Goal: Find specific page/section: Find specific page/section

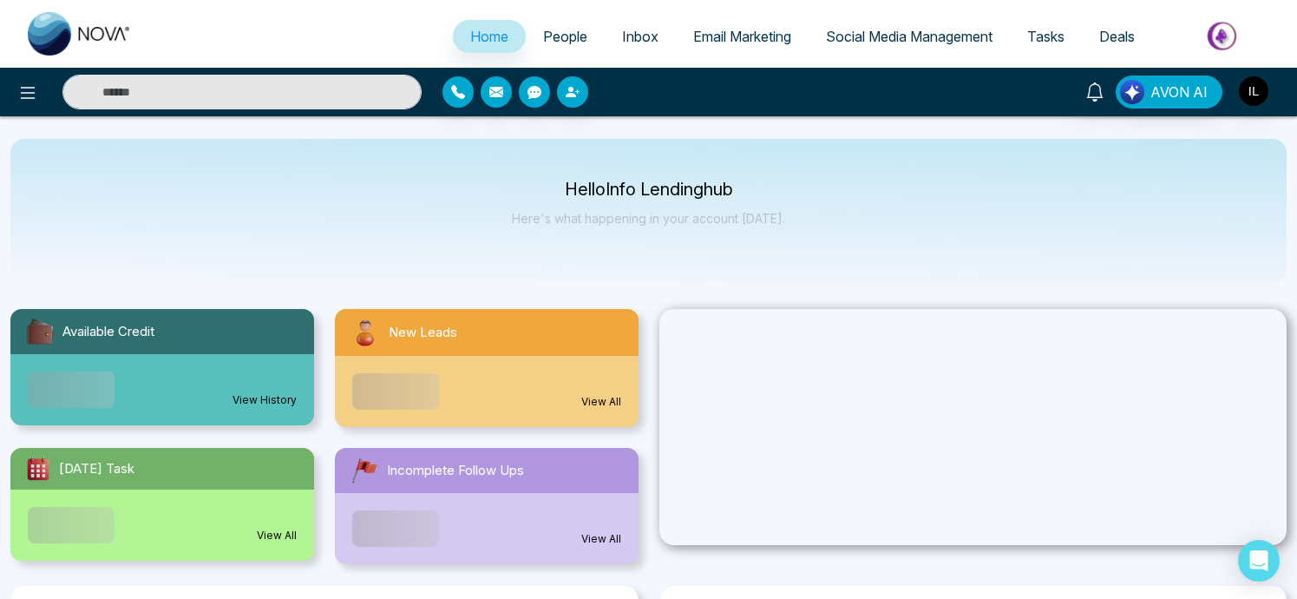
select select "*"
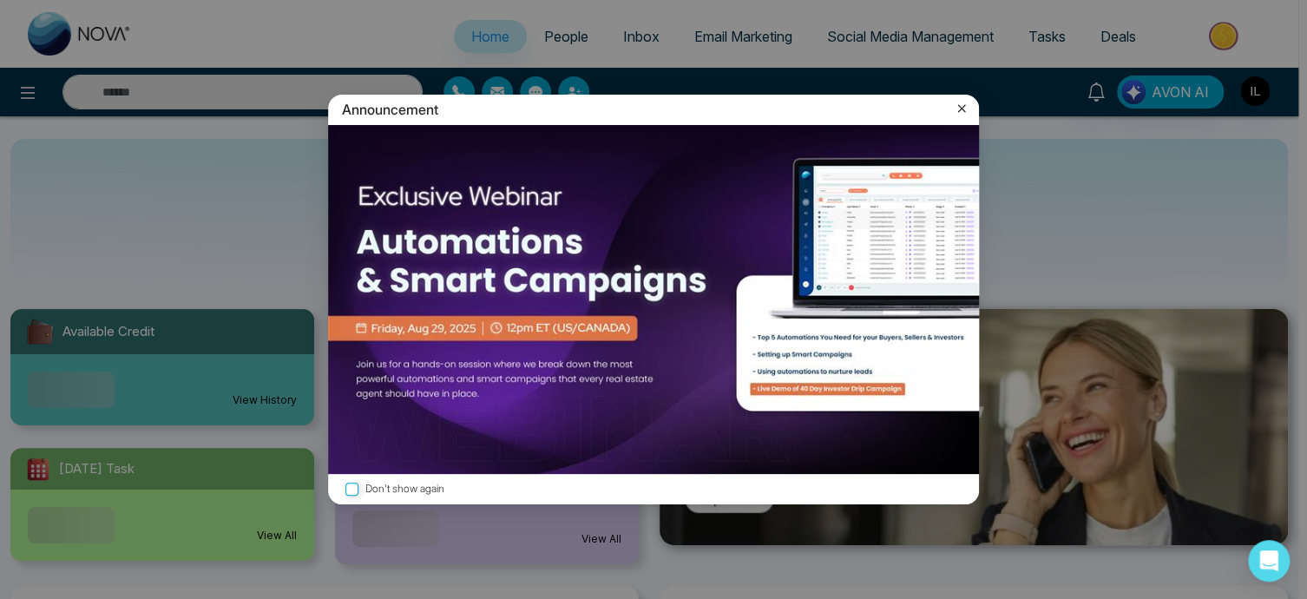
click at [961, 102] on icon at bounding box center [961, 108] width 17 height 17
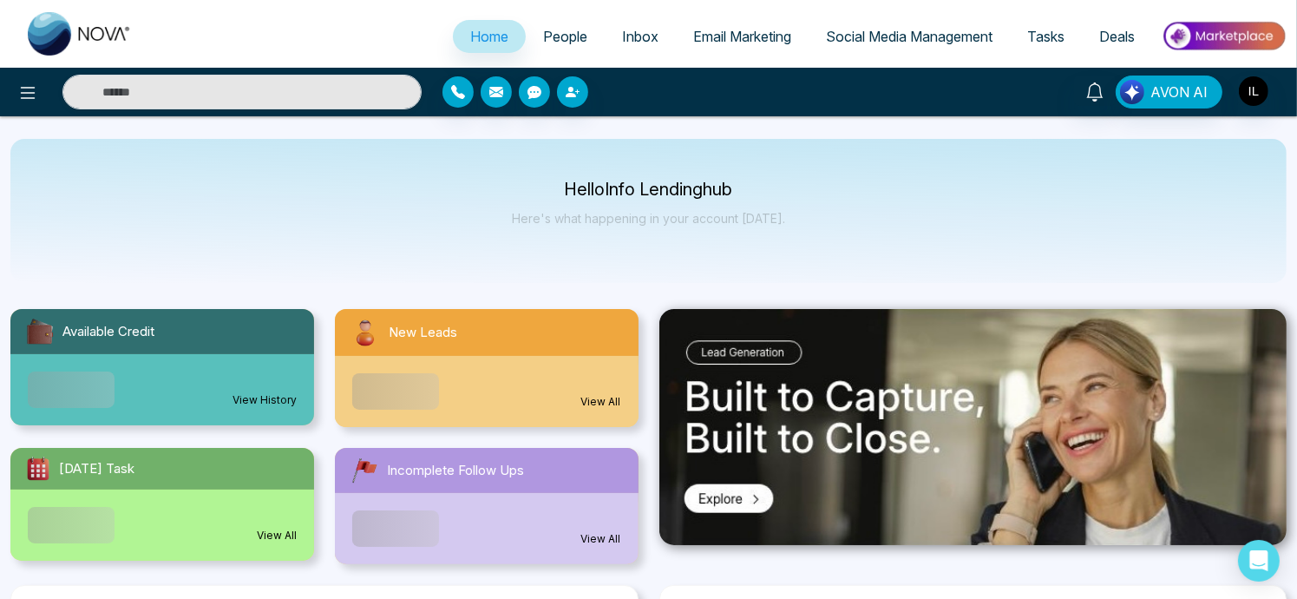
click at [768, 36] on span "Email Marketing" at bounding box center [742, 36] width 98 height 17
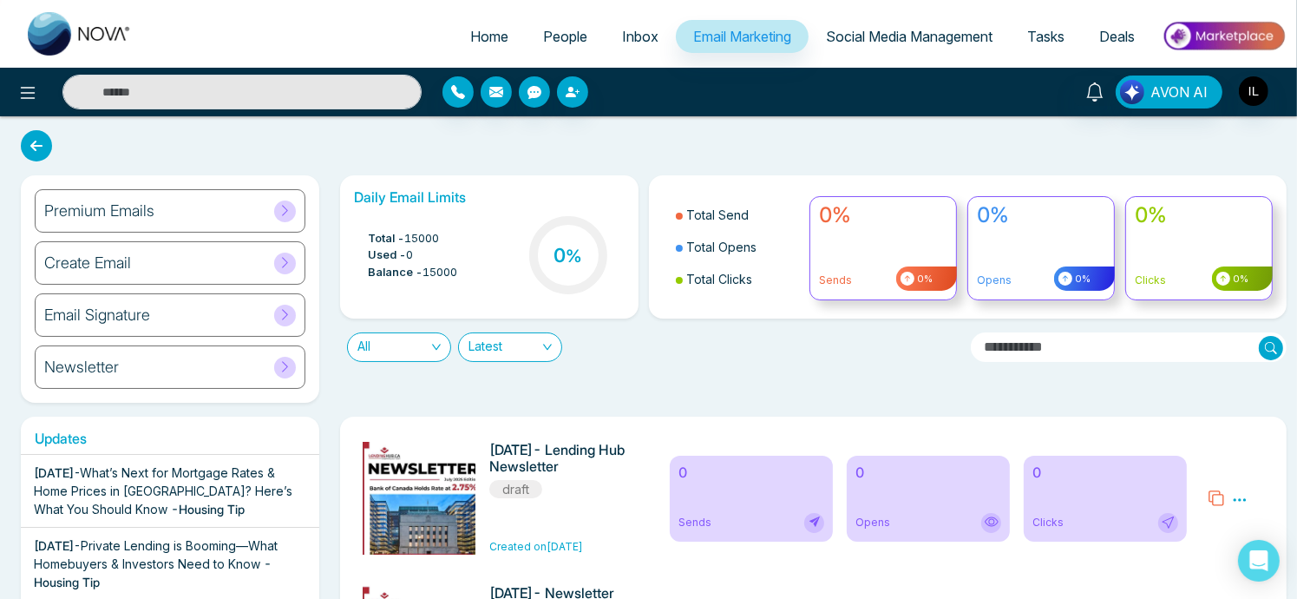
click at [285, 368] on icon at bounding box center [285, 366] width 6 height 10
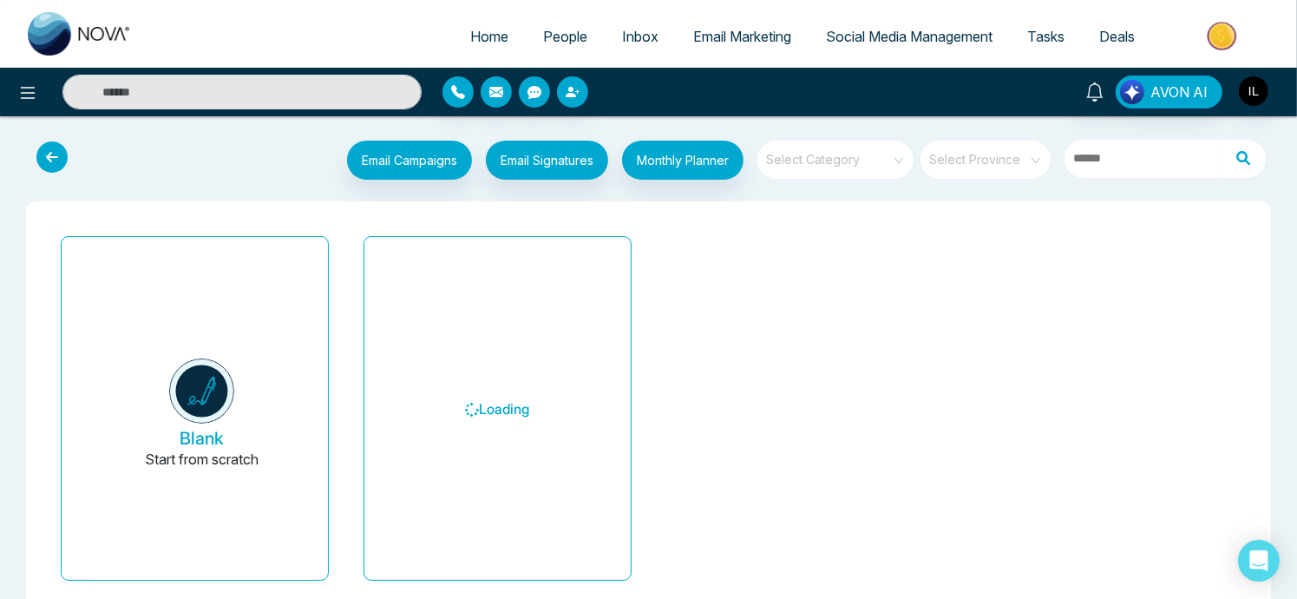
click at [353, 299] on div "Loading" at bounding box center [497, 415] width 303 height 372
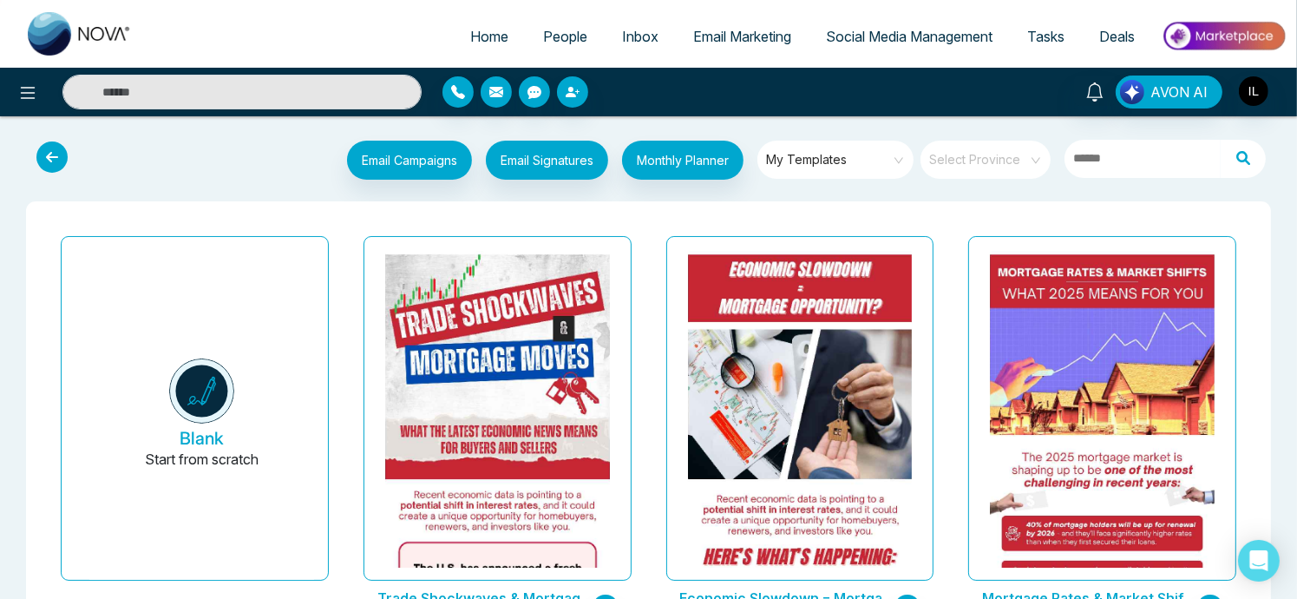
click at [737, 49] on link "Email Marketing" at bounding box center [742, 36] width 133 height 33
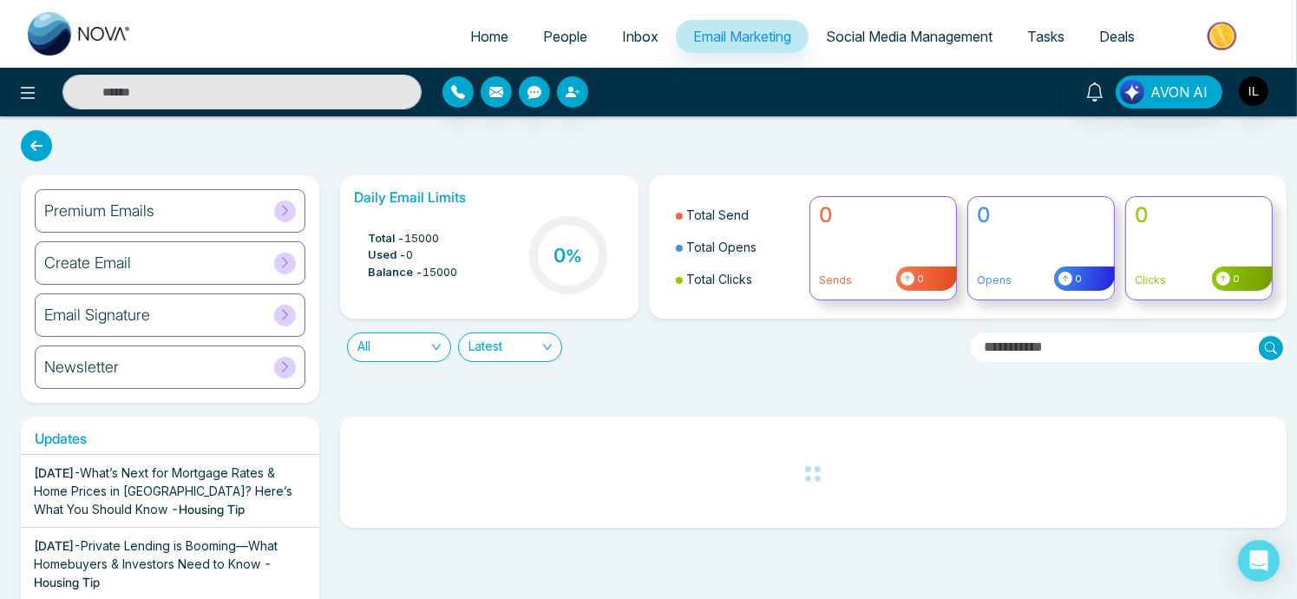
click at [281, 210] on icon at bounding box center [285, 210] width 13 height 13
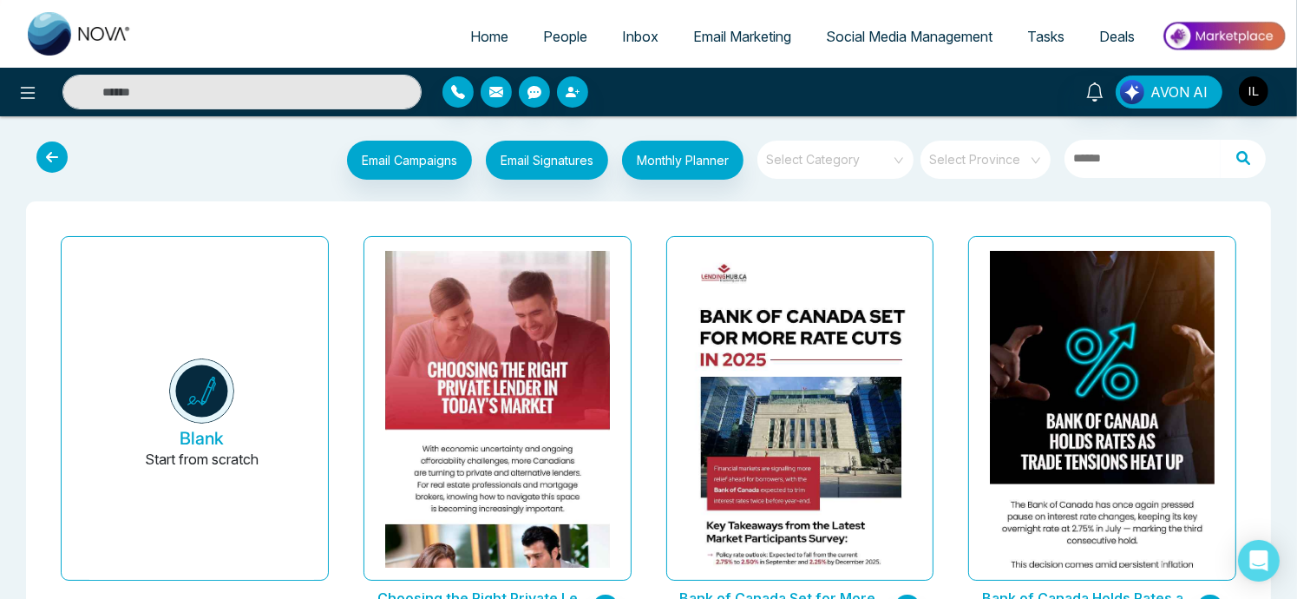
click at [349, 371] on div "Choosing the Right Private Lender in [DATE] Market Last updated: [DATE]" at bounding box center [497, 441] width 303 height 424
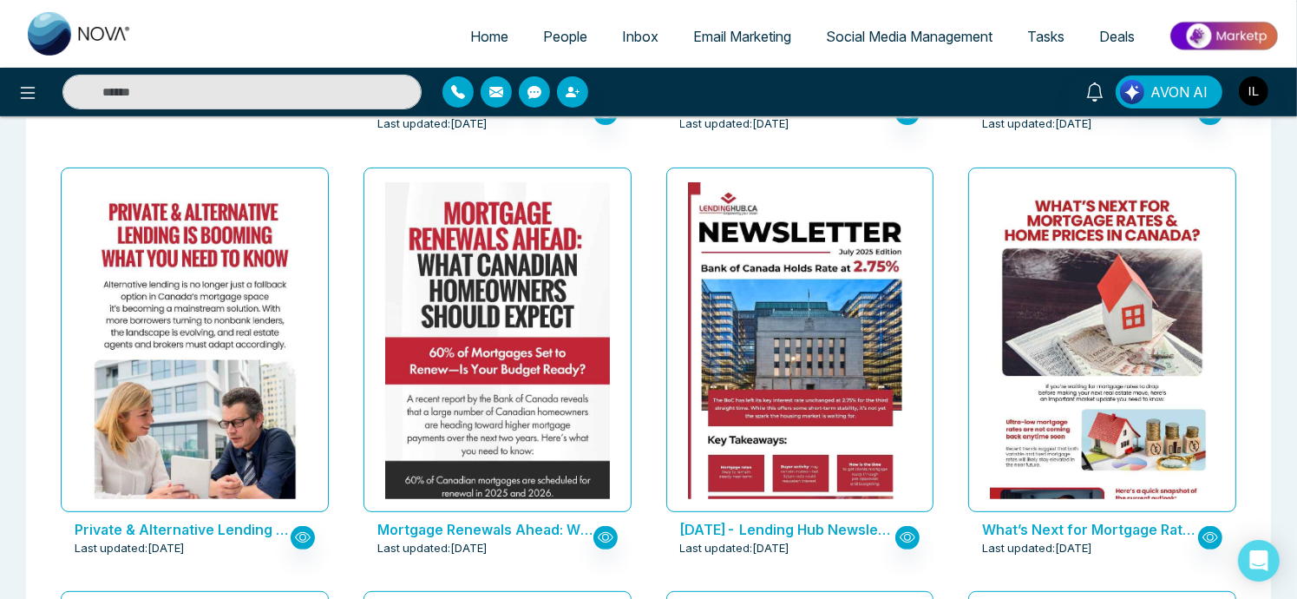
scroll to position [547, 0]
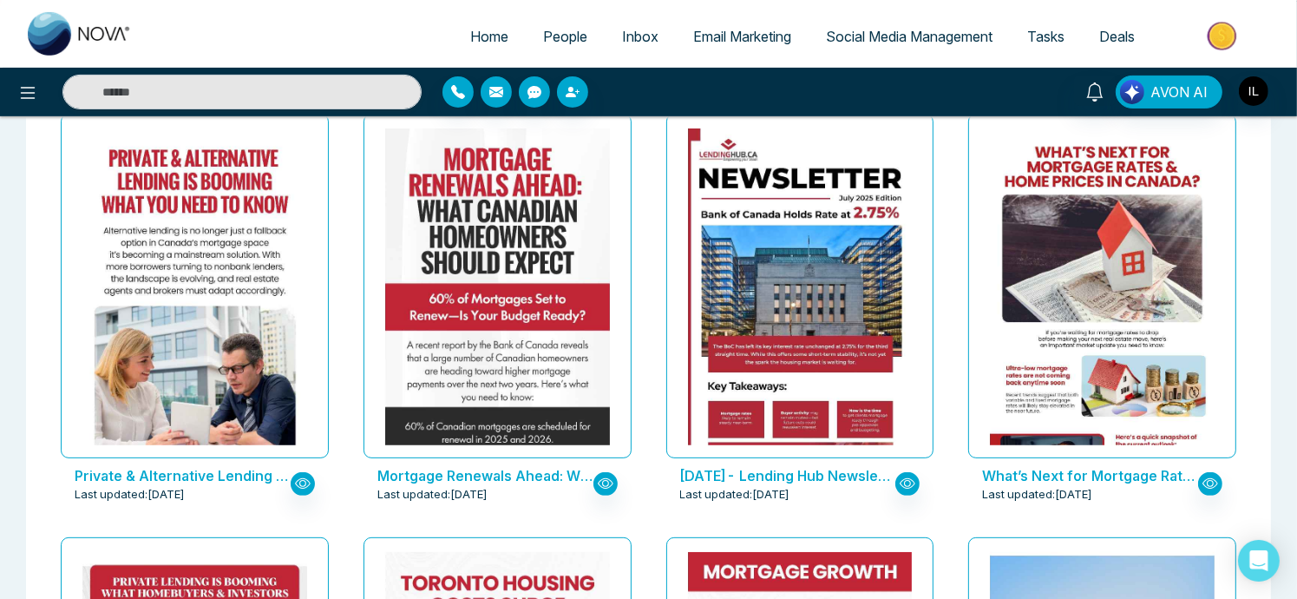
click at [948, 245] on div "[DATE]- Lending Hub Newsletter Last updated: [DATE]" at bounding box center [800, 319] width 303 height 424
